Goal: Information Seeking & Learning: Understand process/instructions

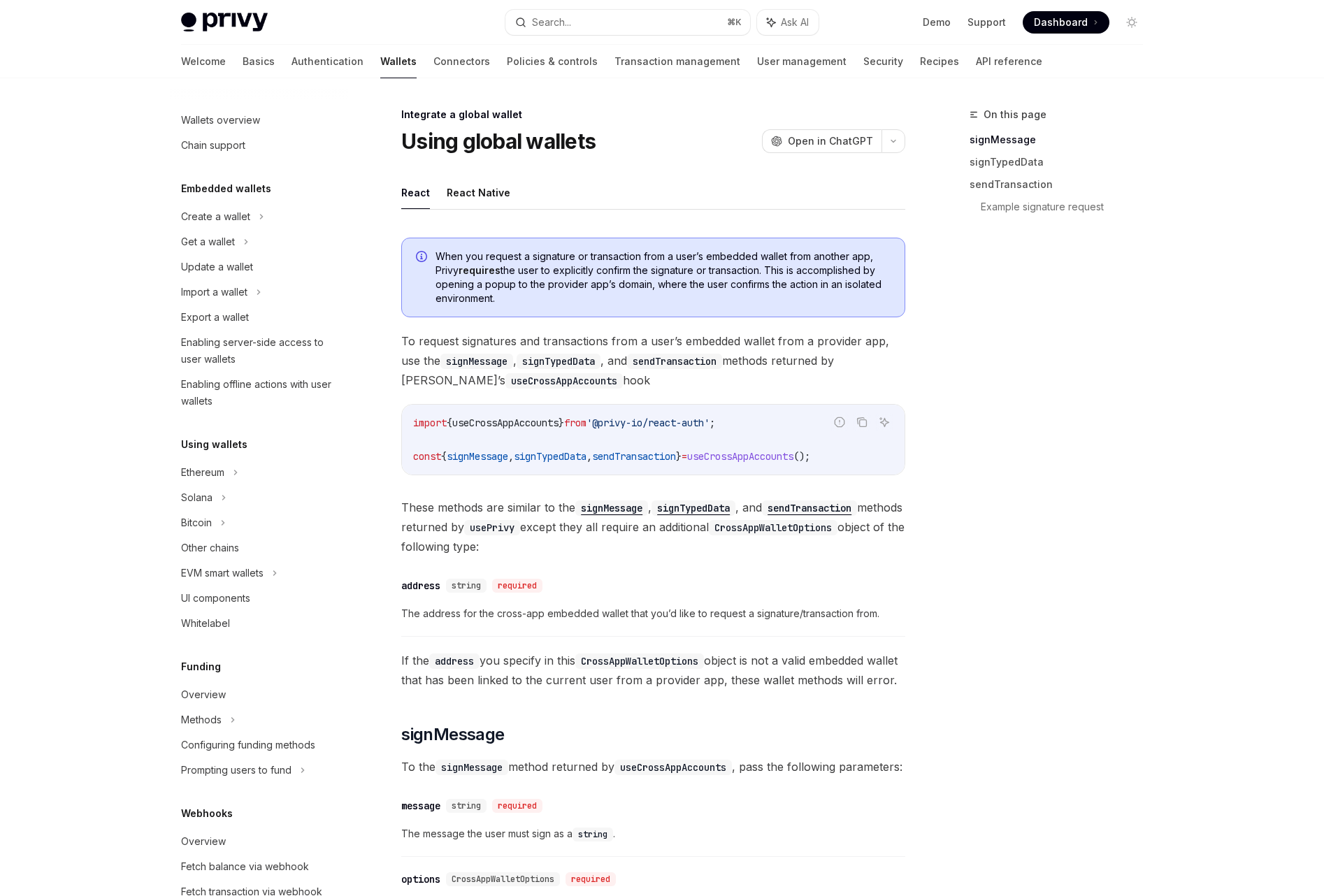
scroll to position [481, 0]
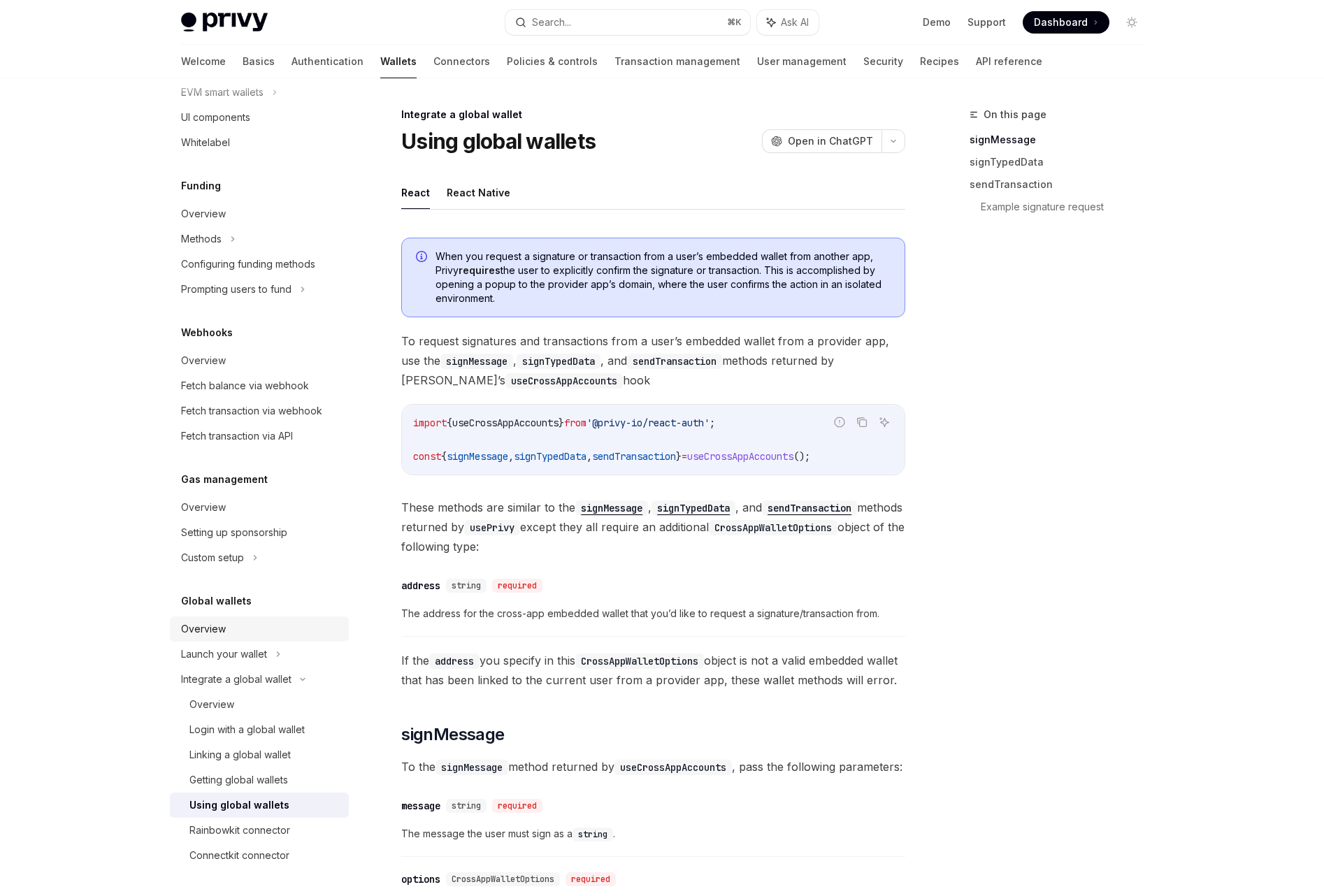
click at [191, 629] on div "Overview" at bounding box center [203, 629] width 45 height 17
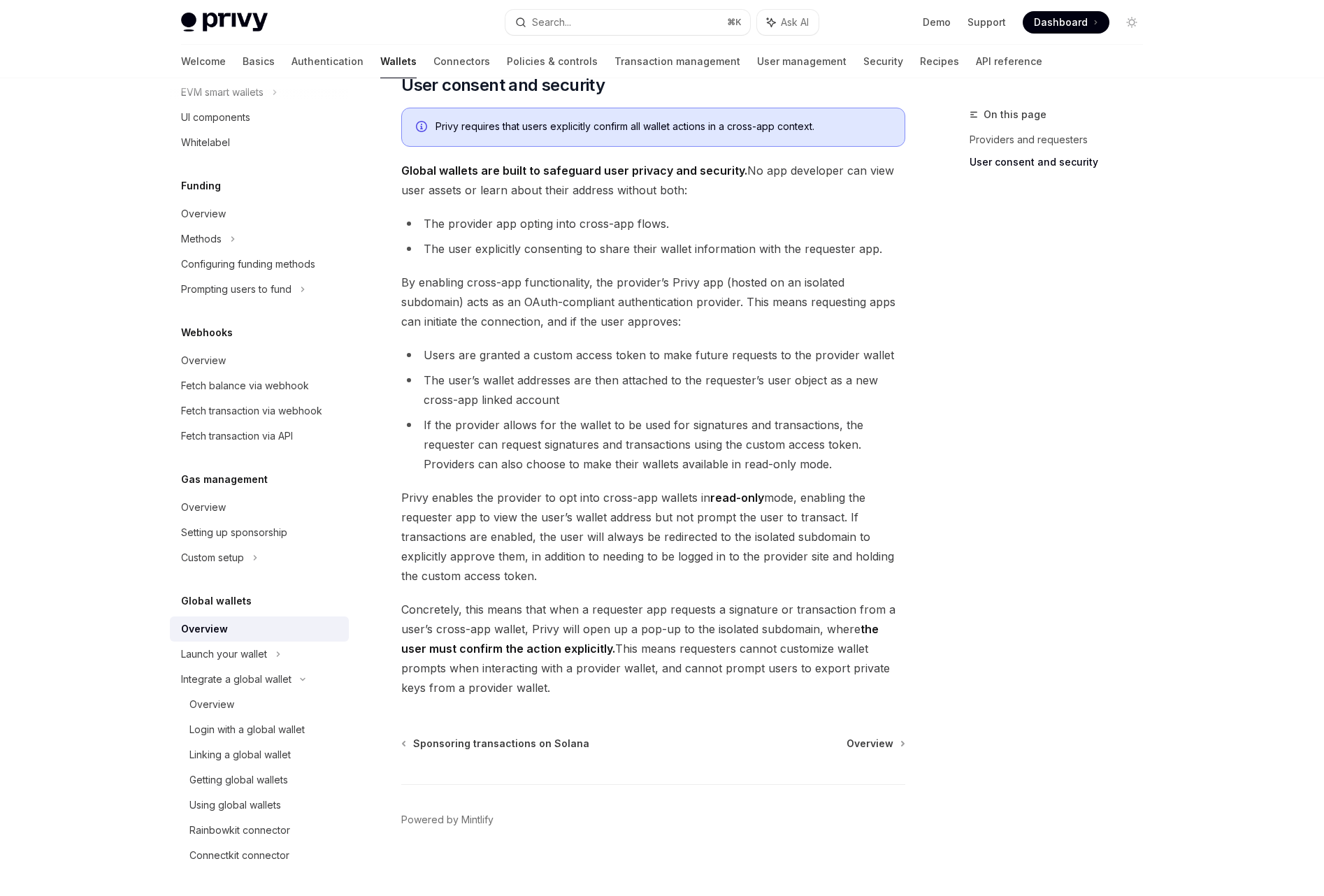
scroll to position [876, 0]
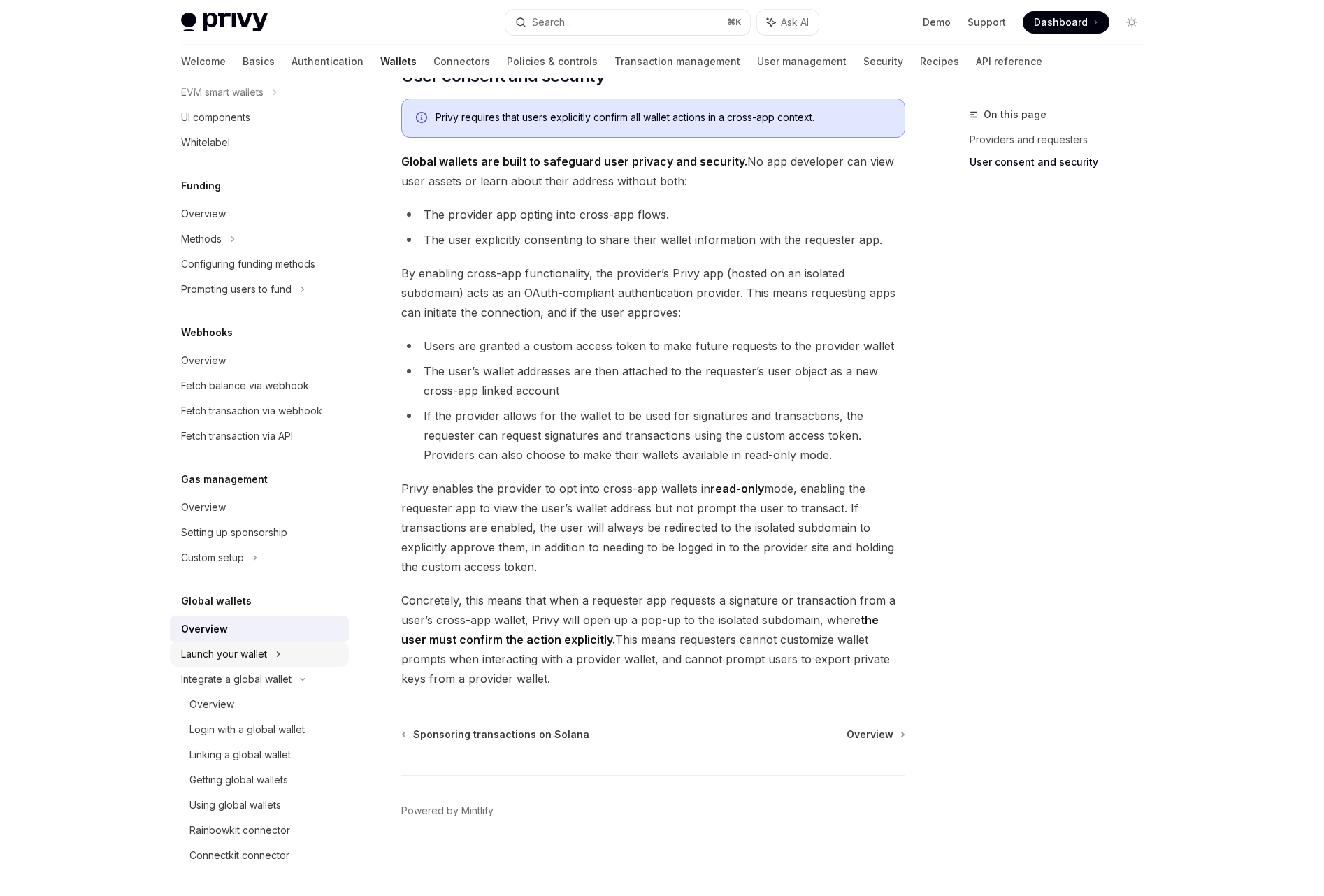
click at [262, 653] on div "Launch your wallet" at bounding box center [224, 654] width 86 height 17
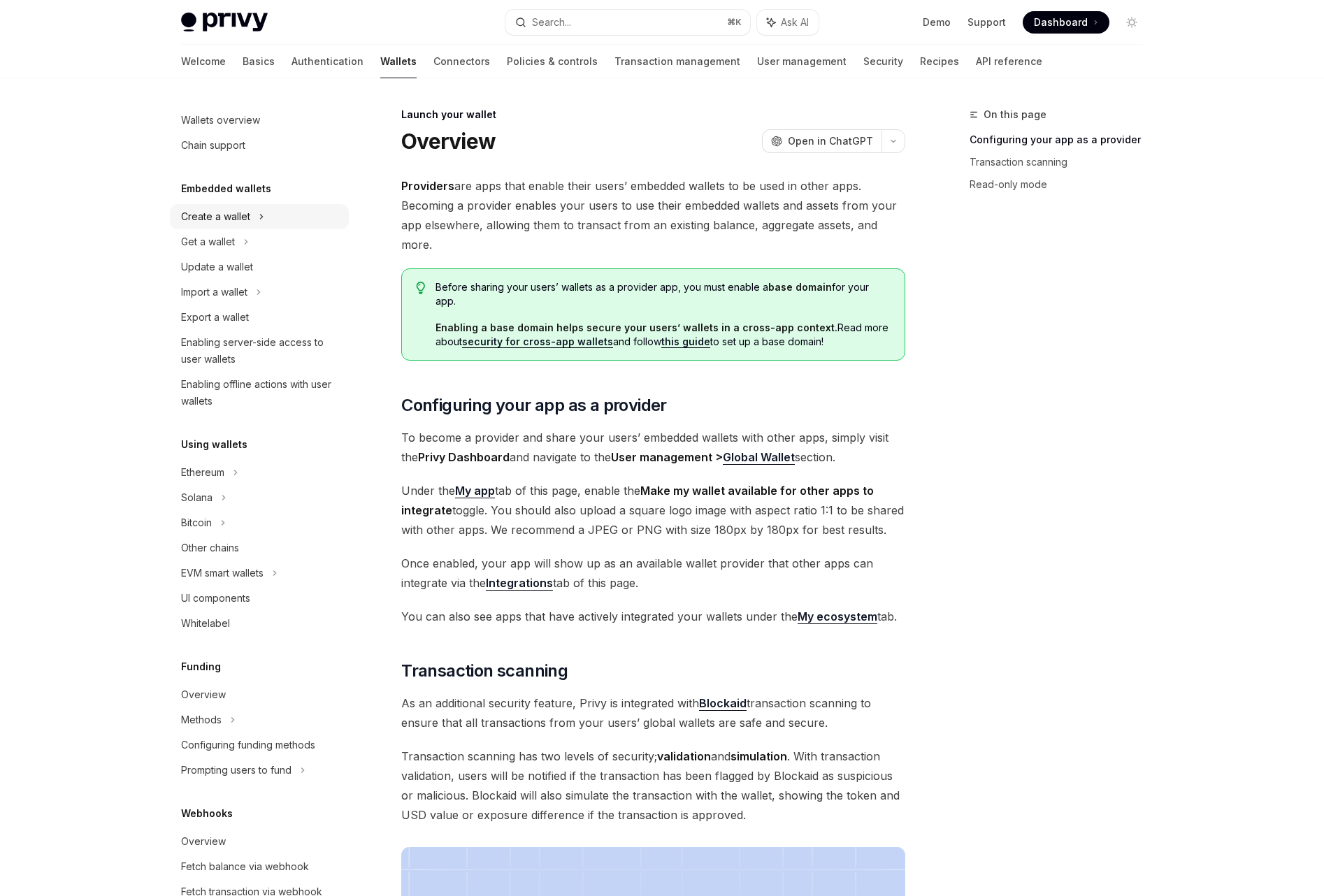
click at [193, 220] on div "Create a wallet" at bounding box center [215, 216] width 69 height 17
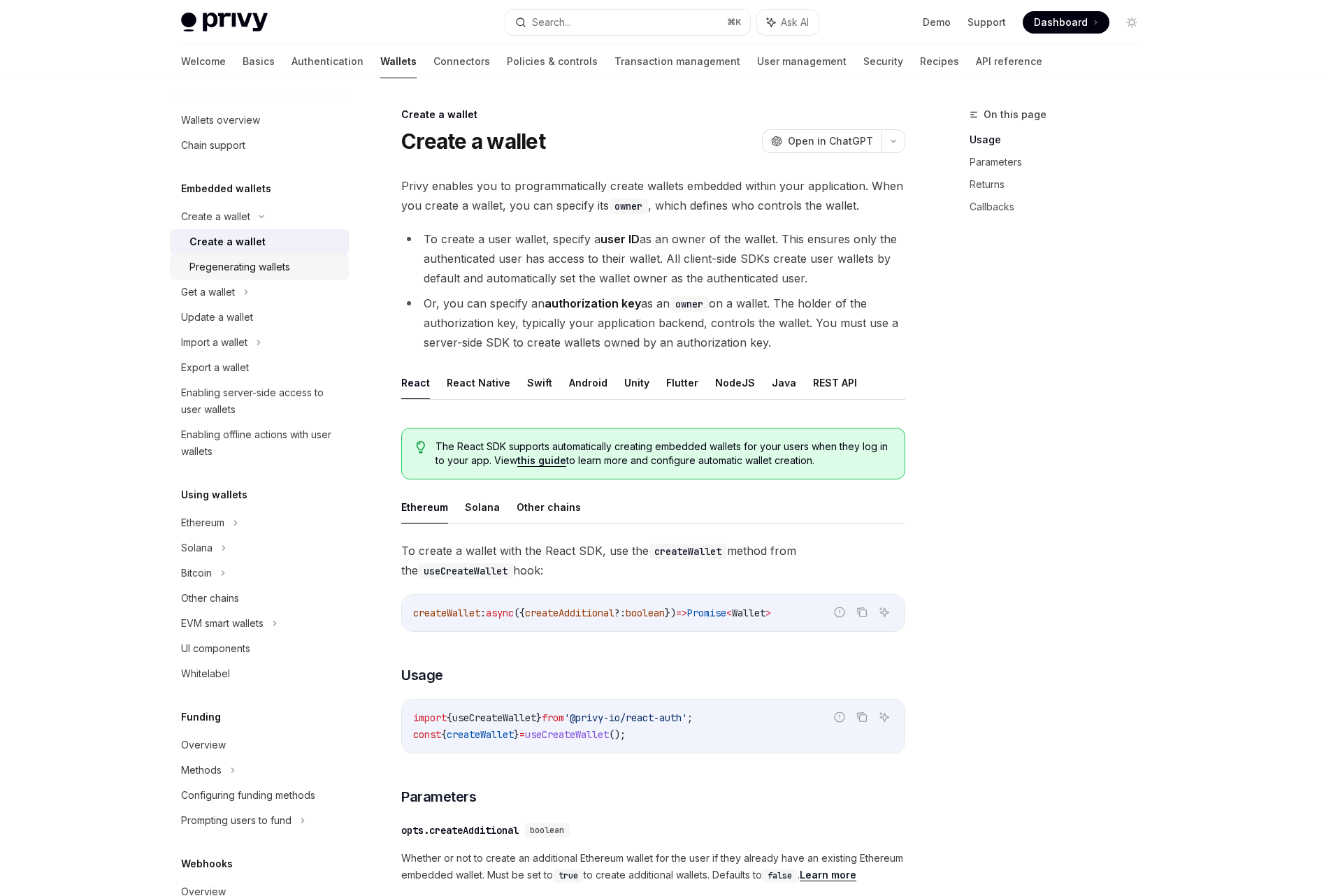
click at [209, 271] on div "Pregenerating wallets" at bounding box center [239, 267] width 100 height 17
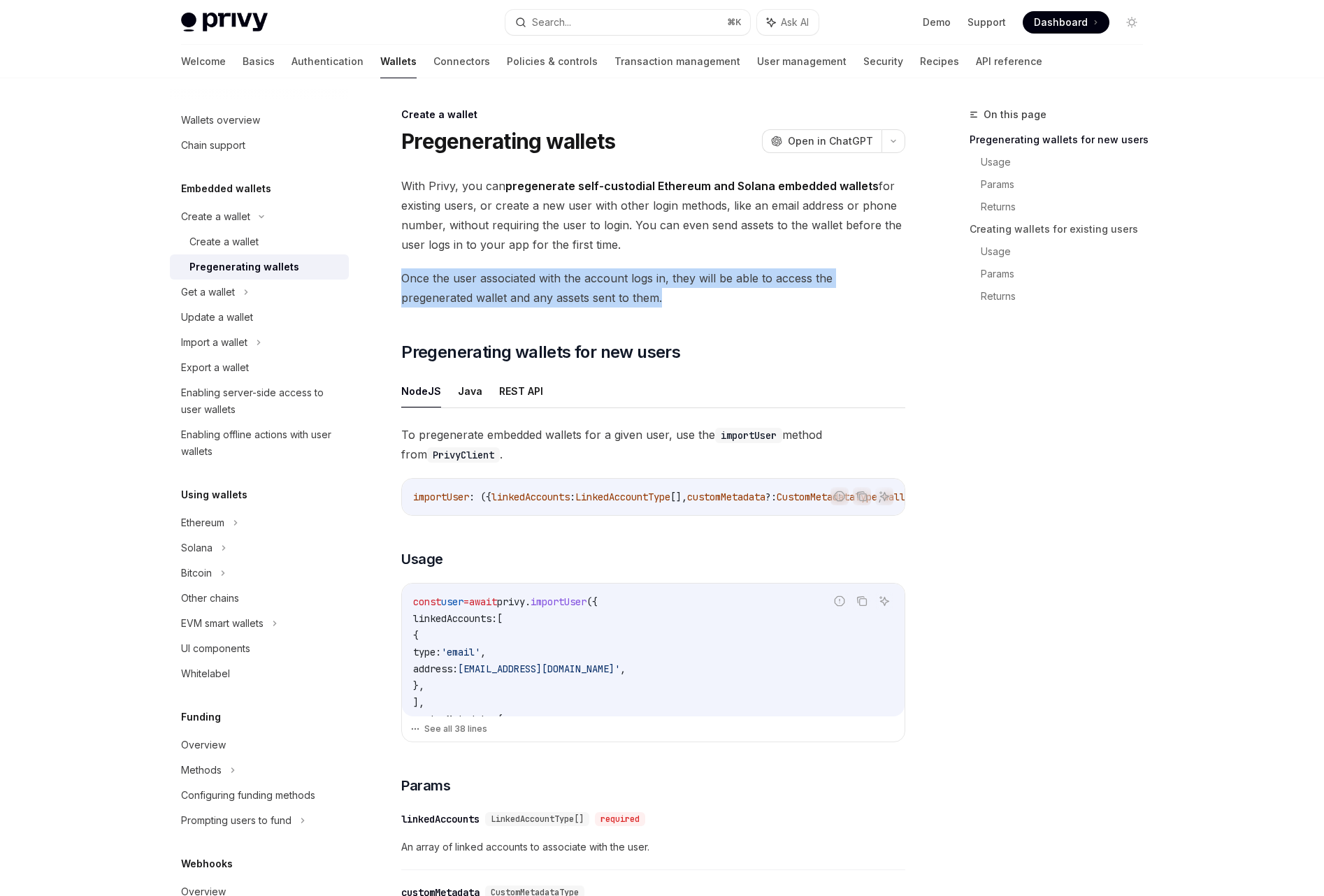
drag, startPoint x: 401, startPoint y: 277, endPoint x: 618, endPoint y: 298, distance: 218.0
click at [617, 298] on span "Once the user associated with the account logs in, they will be able to access …" at bounding box center [653, 288] width 504 height 39
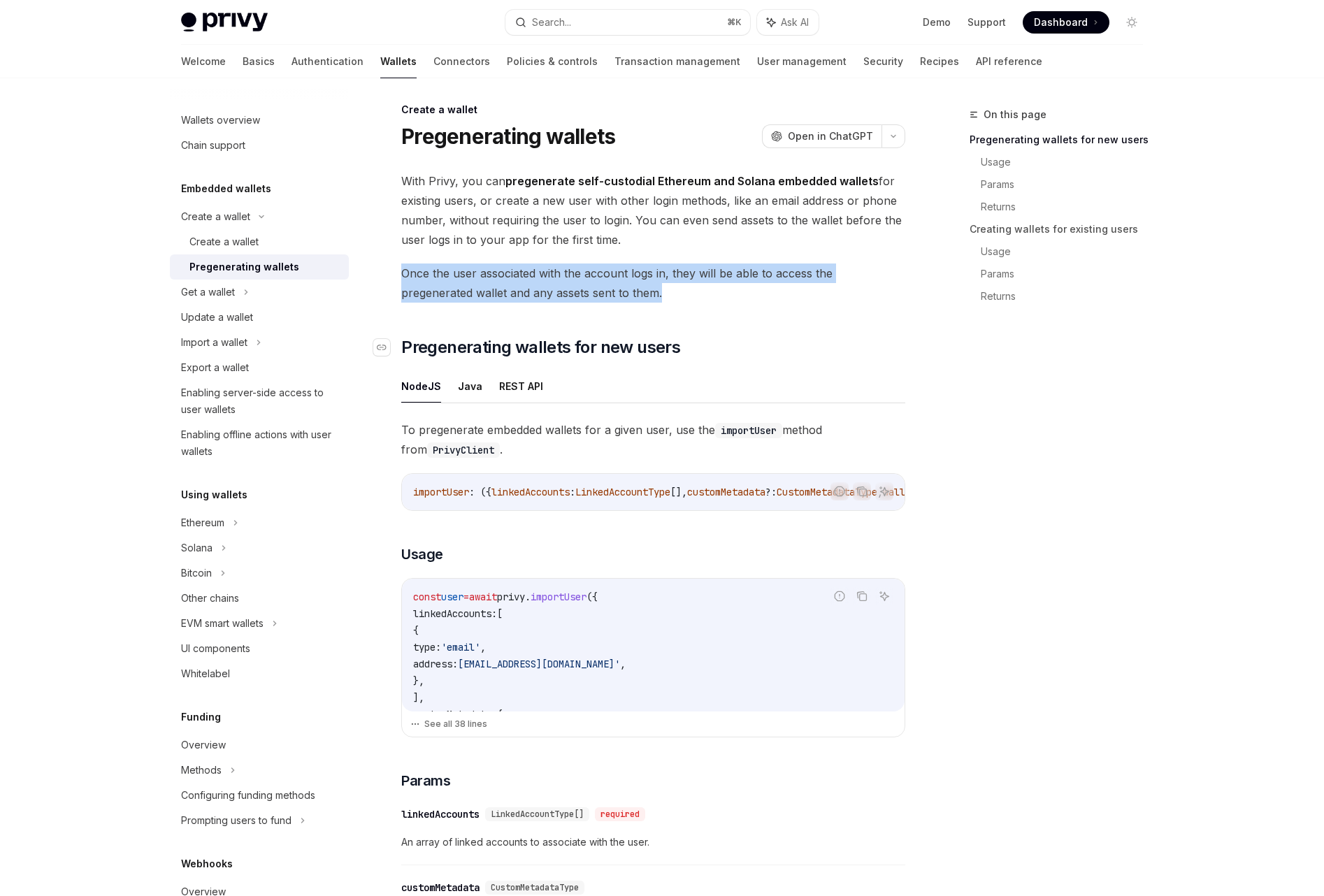
scroll to position [10, 0]
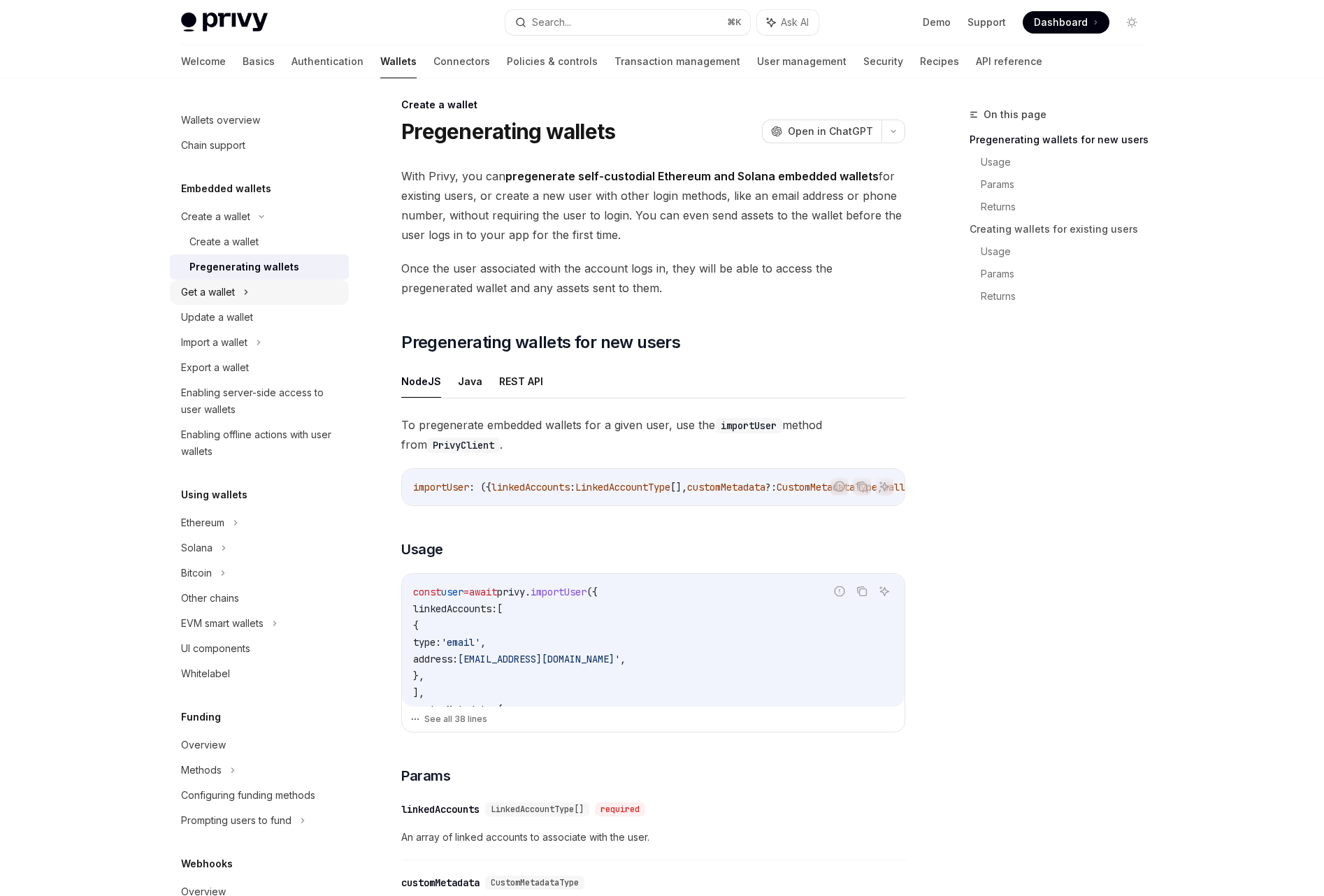
click at [225, 296] on div "Get a wallet" at bounding box center [207, 292] width 54 height 17
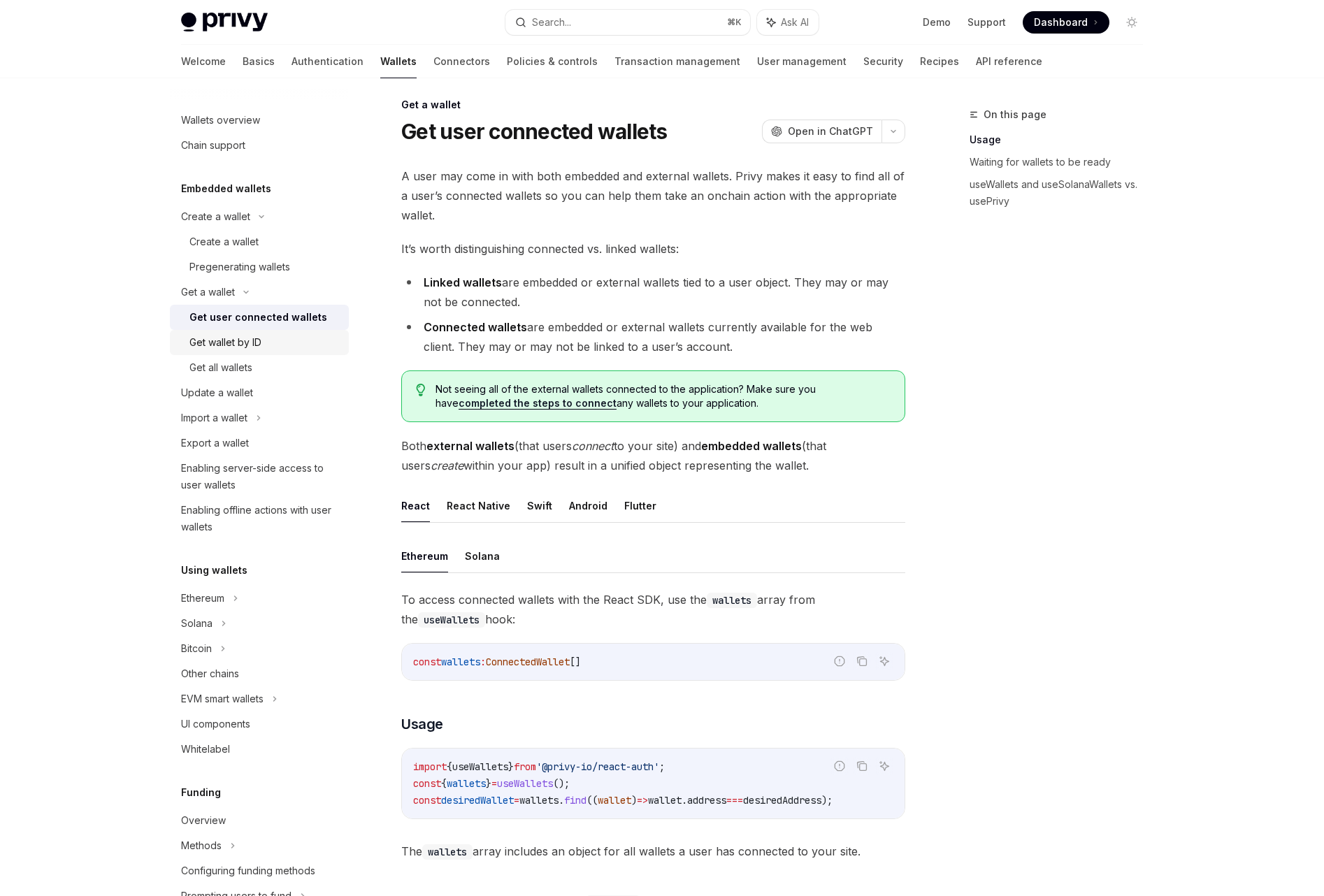
click at [225, 344] on div "Get wallet by ID" at bounding box center [225, 342] width 72 height 17
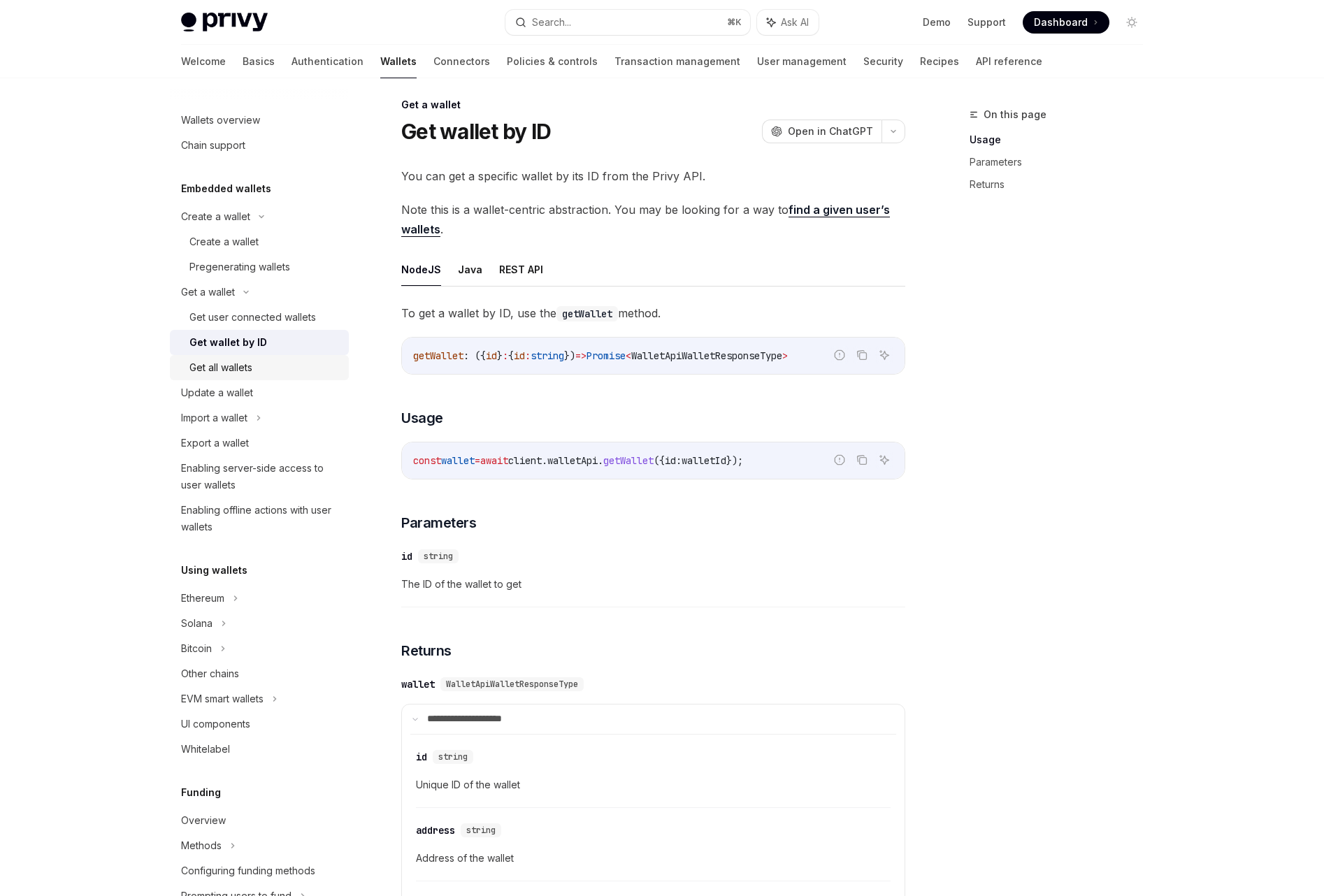
click at [230, 367] on div "Get all wallets" at bounding box center [221, 367] width 63 height 17
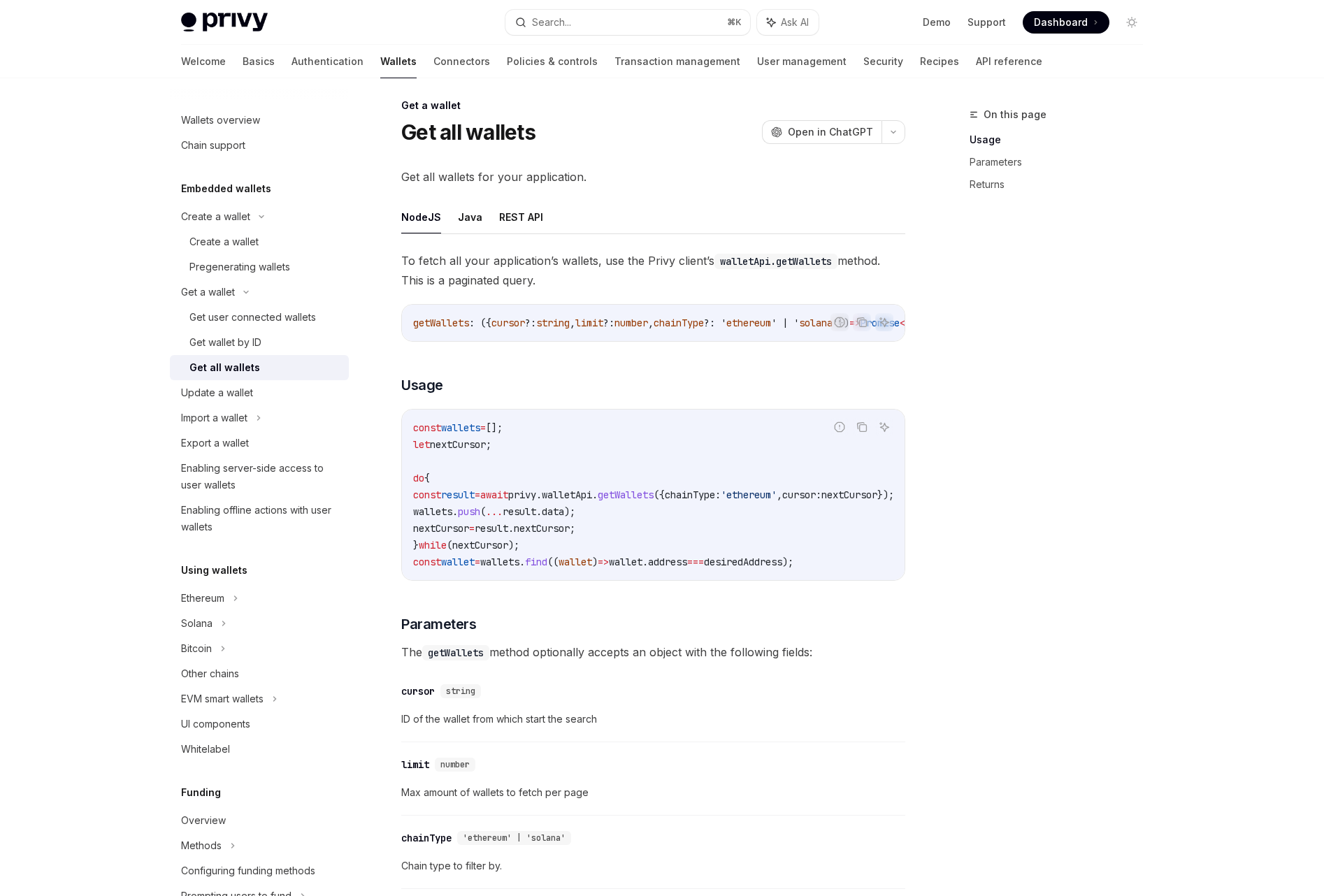
scroll to position [10, 0]
type textarea "*"
